Goal: Navigation & Orientation: Find specific page/section

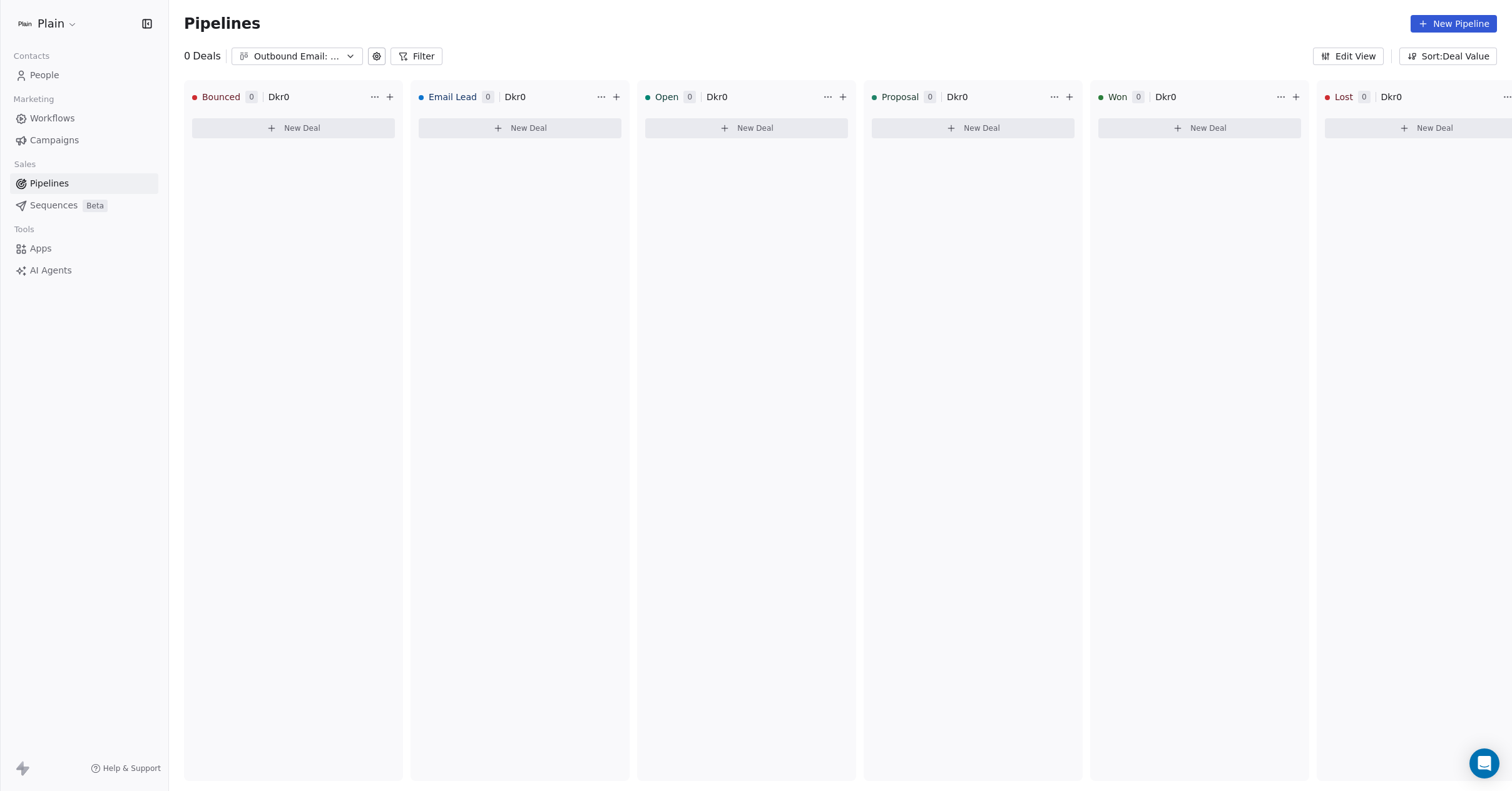
click at [60, 124] on span "Workflows" at bounding box center [52, 119] width 45 height 13
